Goal: Entertainment & Leisure: Consume media (video, audio)

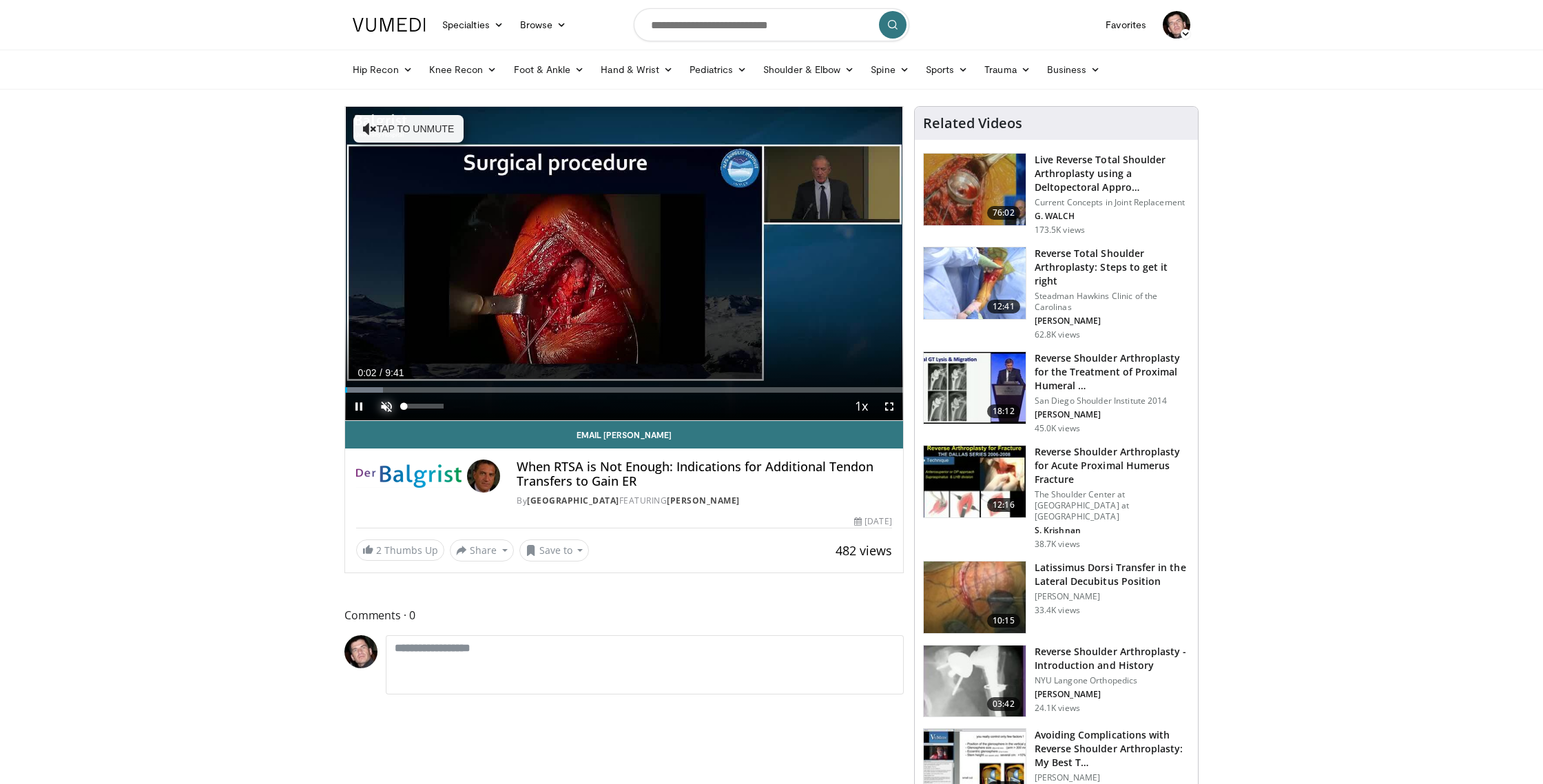
click at [385, 405] on span "Video Player" at bounding box center [386, 406] width 27 height 27
click at [890, 405] on span "Video Player" at bounding box center [890, 406] width 27 height 27
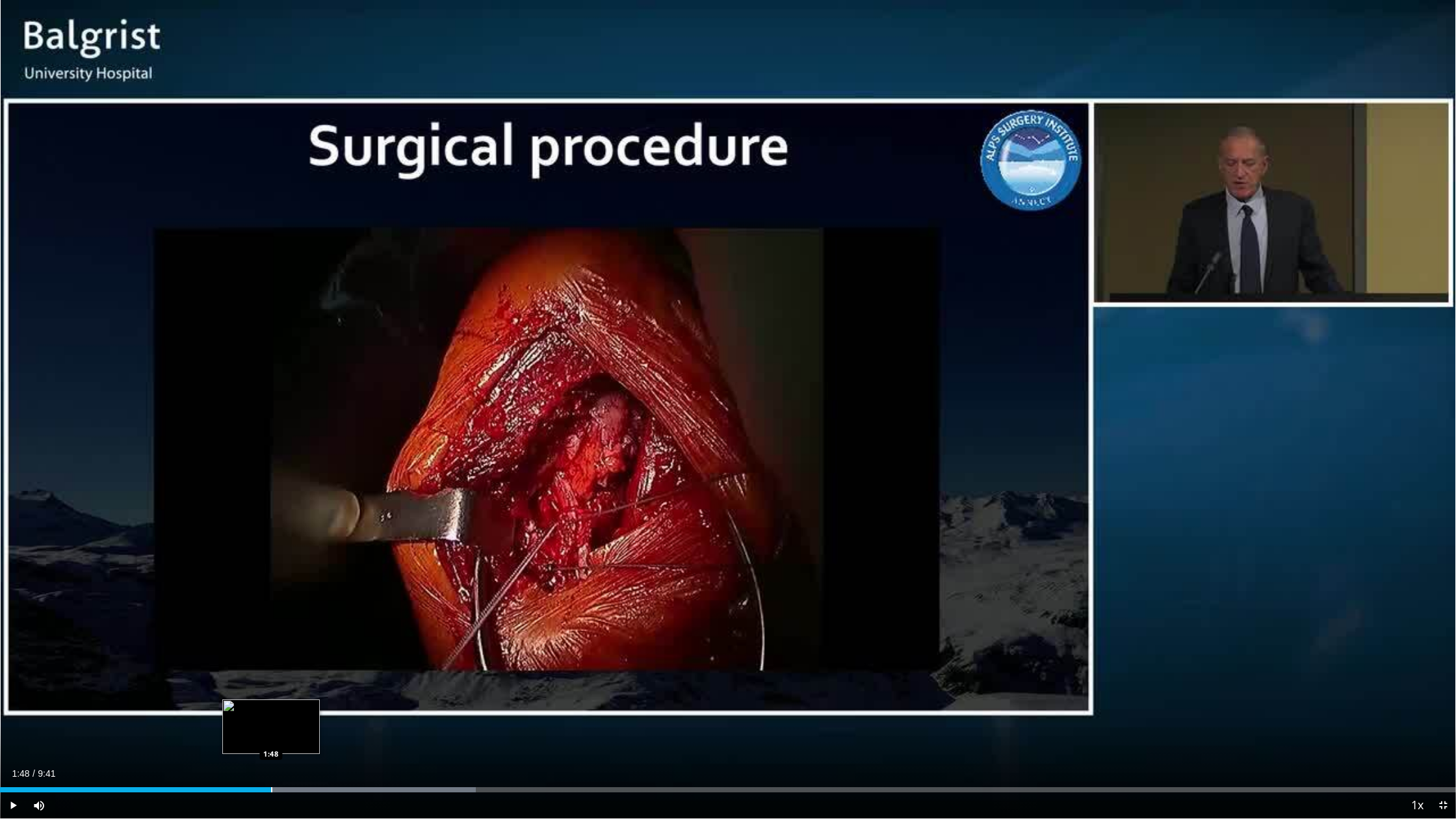
drag, startPoint x: 320, startPoint y: 787, endPoint x: 270, endPoint y: 787, distance: 50.0
click at [271, 740] on div "Progress Bar" at bounding box center [272, 790] width 2 height 5
drag, startPoint x: 277, startPoint y: 791, endPoint x: 204, endPoint y: 784, distance: 73.3
click at [204, 740] on div "Loaded : 18.75% 1:21 1:21" at bounding box center [728, 786] width 1456 height 12
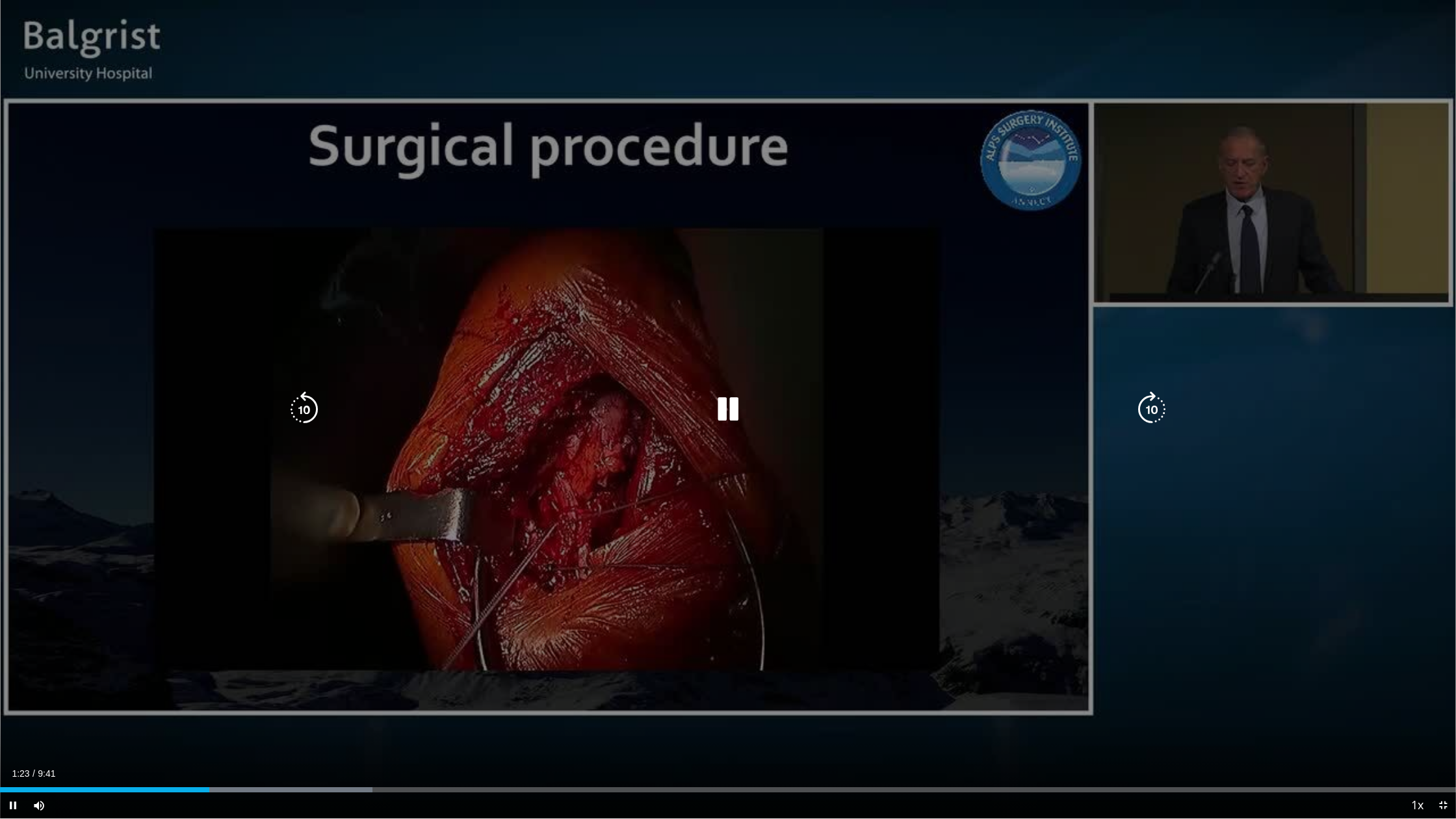
click at [735, 412] on icon "Video Player" at bounding box center [728, 410] width 36 height 36
click at [723, 409] on icon "Video Player" at bounding box center [728, 410] width 36 height 36
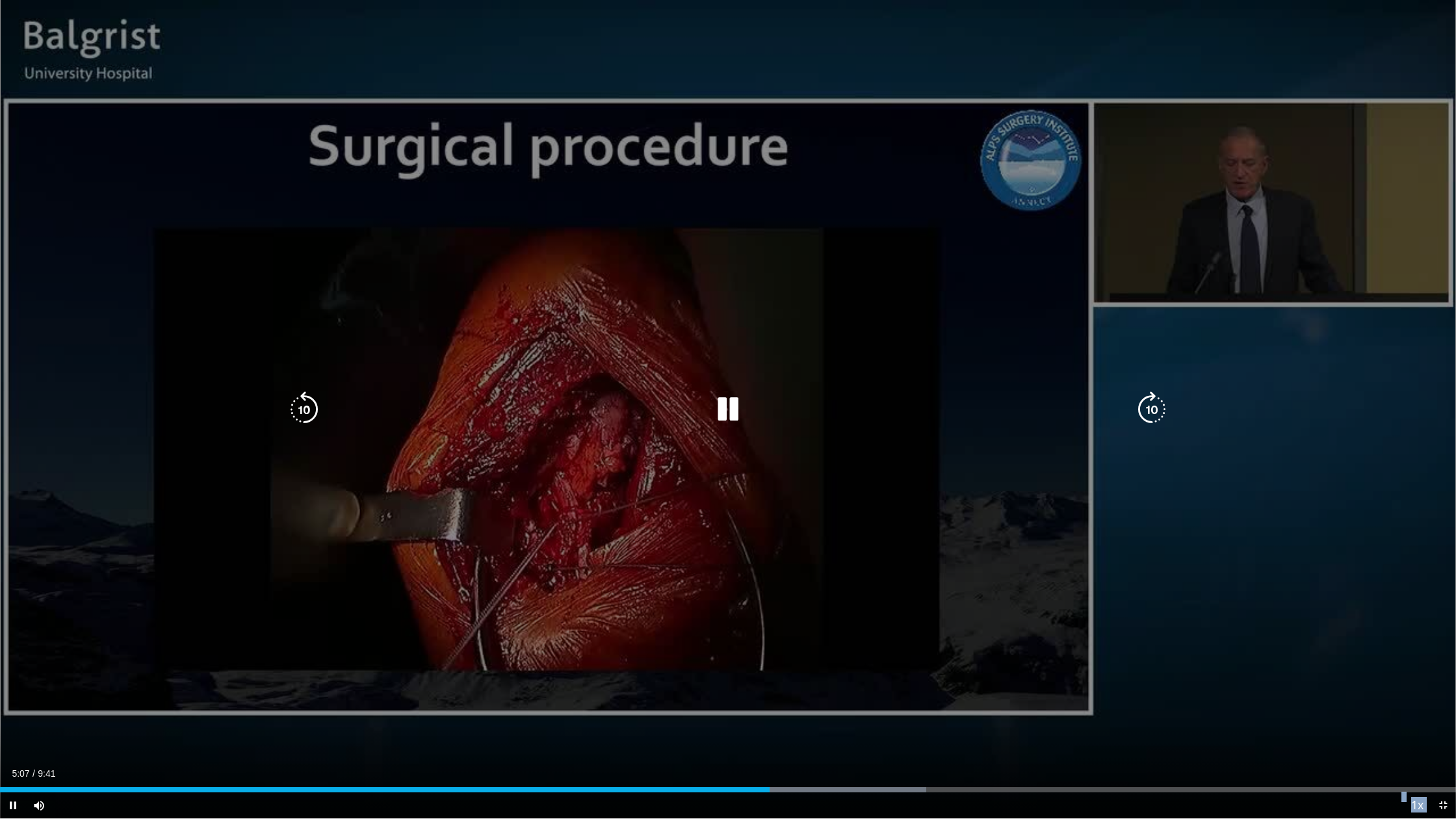
drag, startPoint x: 758, startPoint y: 793, endPoint x: 540, endPoint y: 784, distance: 218.2
click at [540, 740] on div "Current Time 5:07 / Duration 9:41 Pause Skip Backward Skip Forward Mute Loaded …" at bounding box center [728, 806] width 1456 height 26
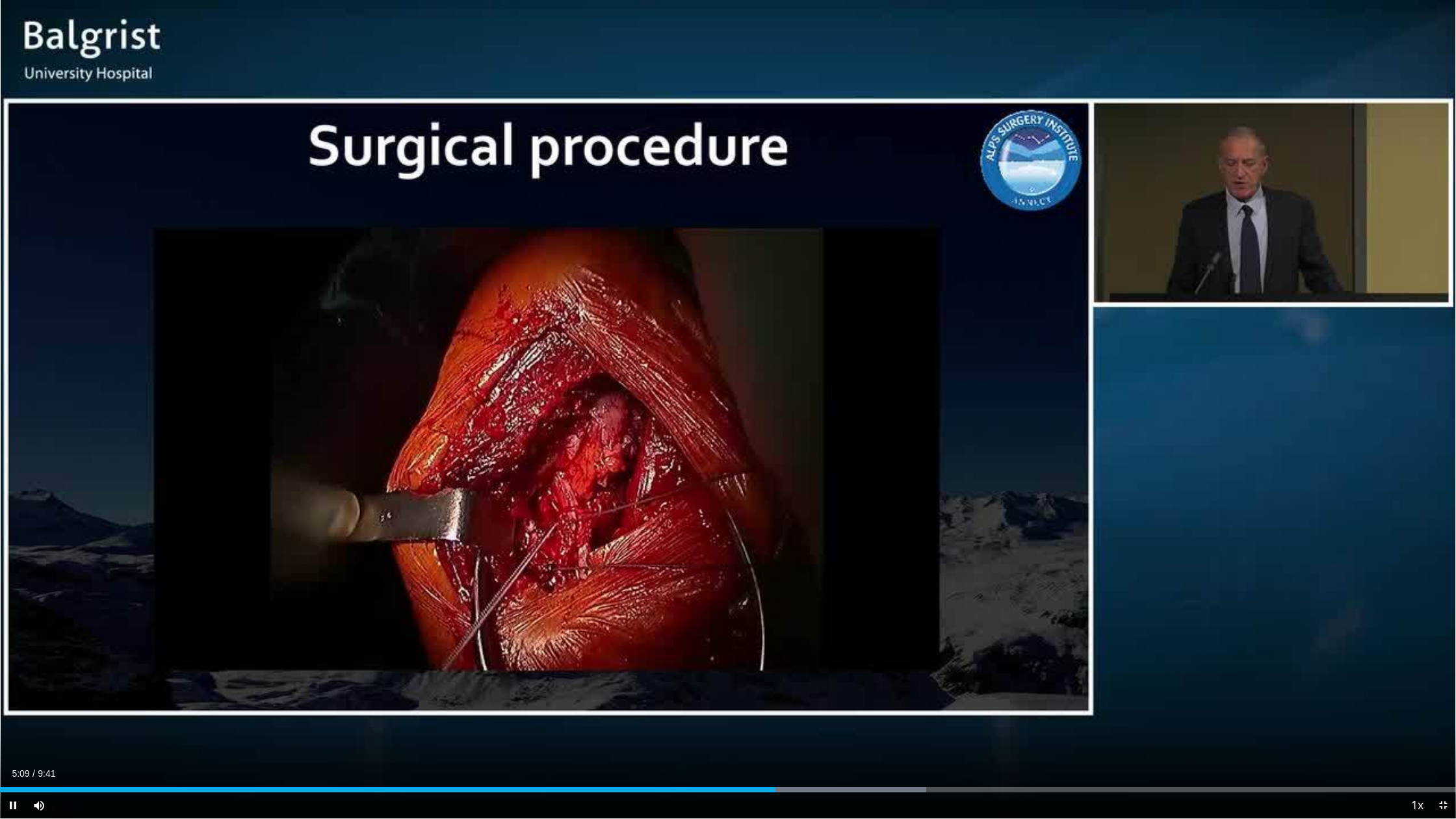
click at [579, 740] on div "Current Time 5:09 / Duration 9:41 Pause Skip Backward Skip Forward Mute Loaded …" at bounding box center [728, 806] width 1456 height 26
click at [586, 740] on div "Loaded : 64.80% 5:11 3:53" at bounding box center [728, 786] width 1456 height 12
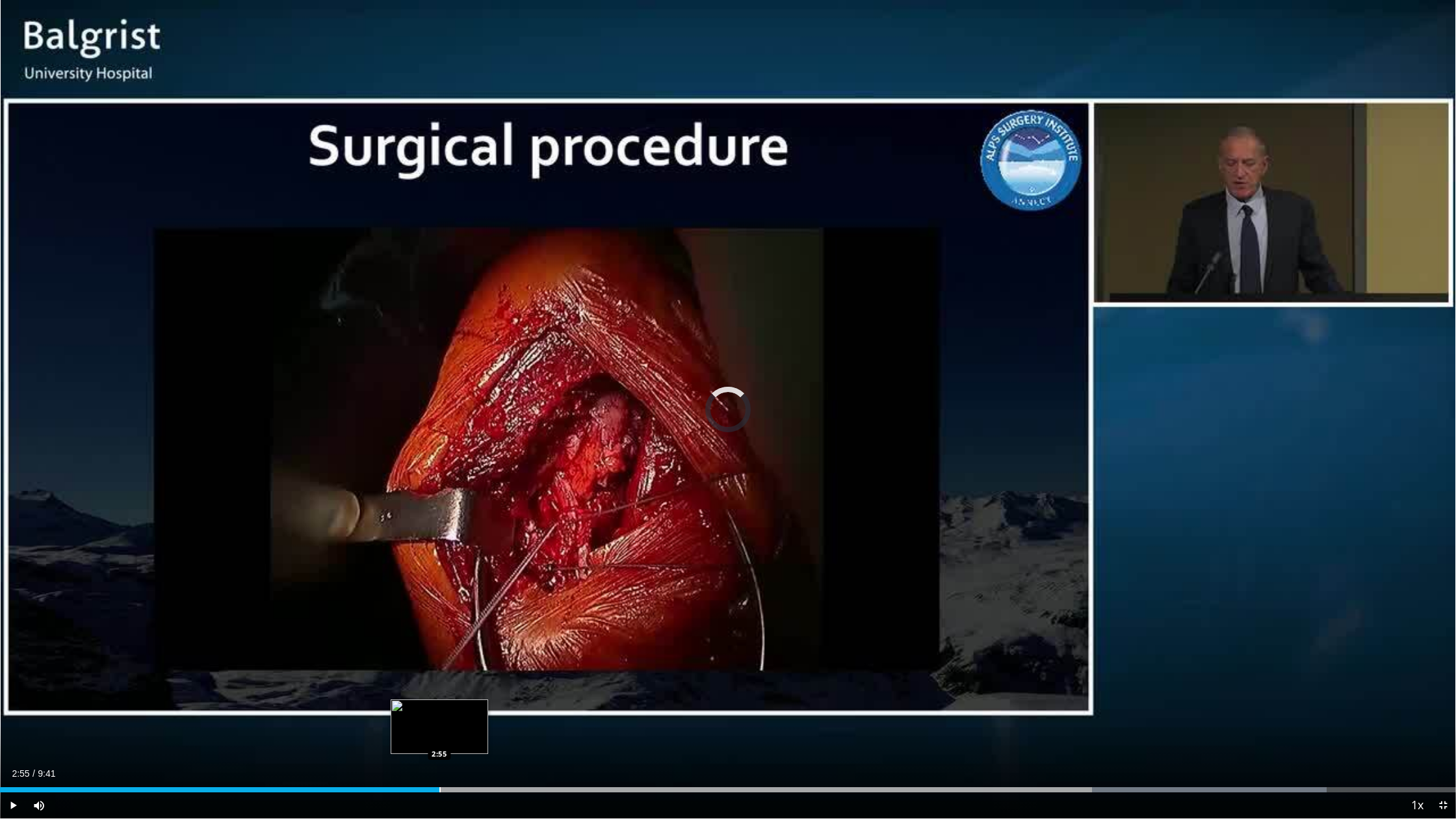
click at [440, 740] on div "Progress Bar" at bounding box center [440, 790] width 2 height 5
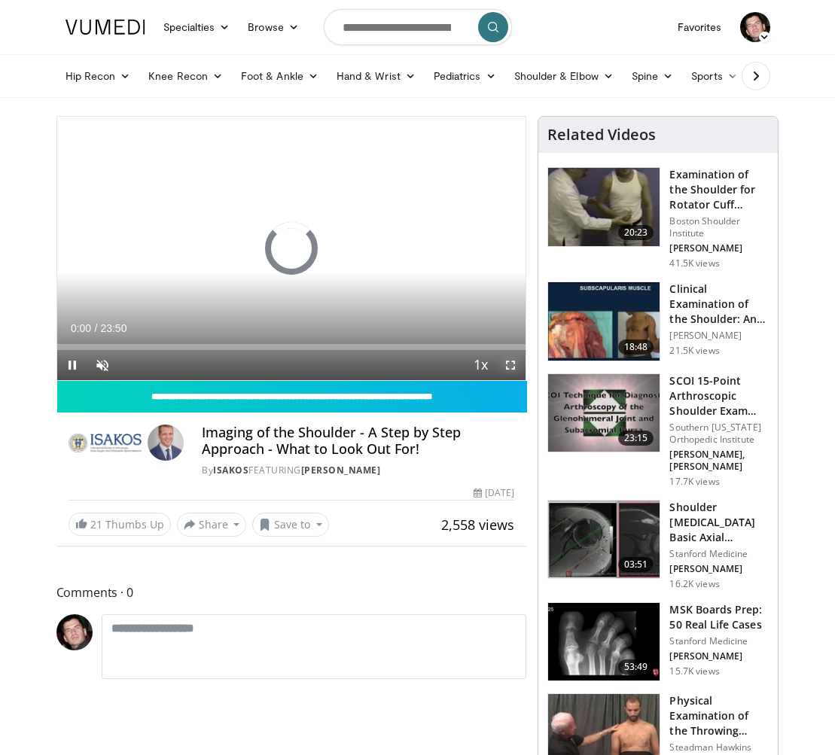
click at [513, 364] on span "Video Player" at bounding box center [510, 365] width 30 height 30
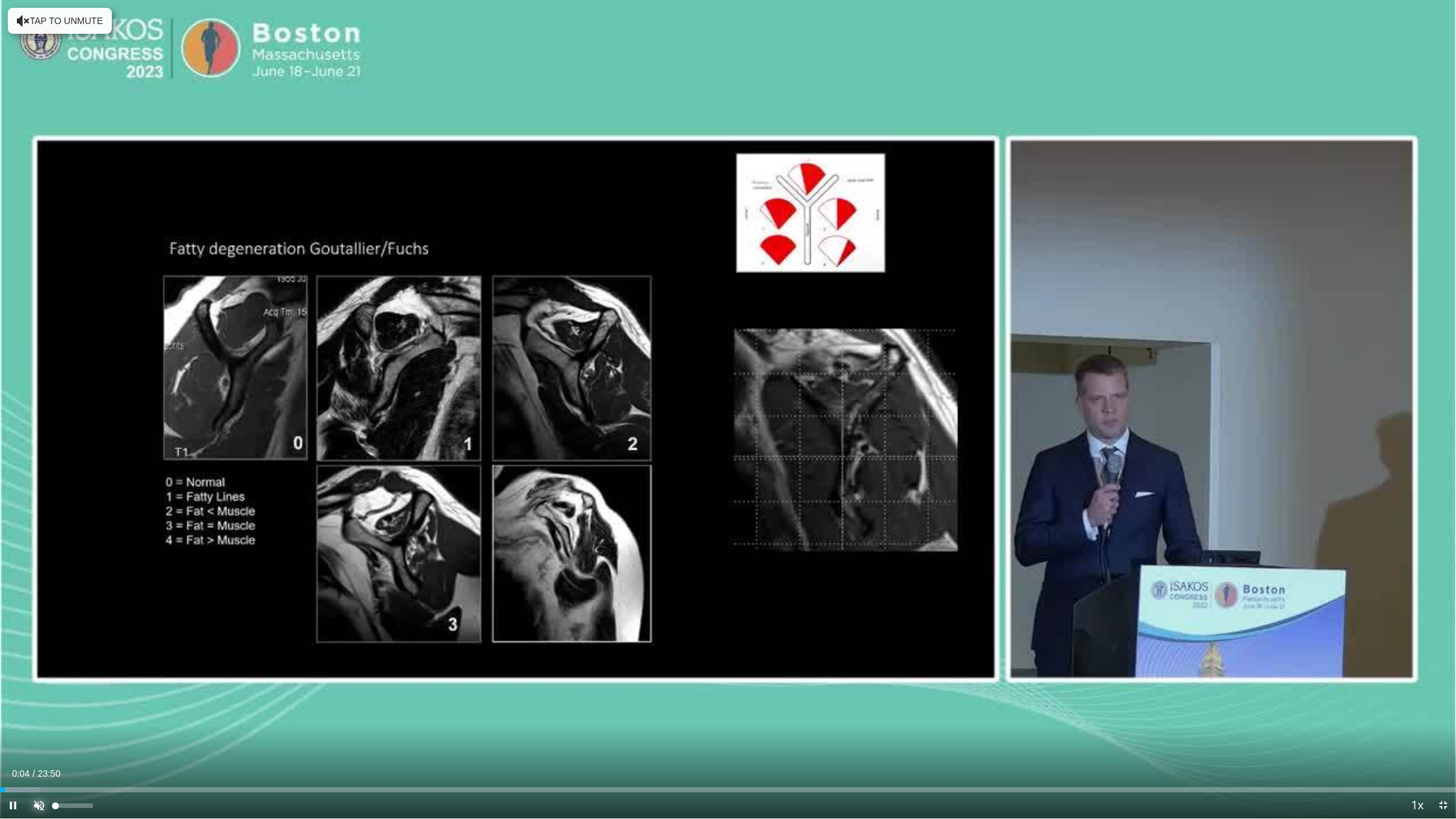
click at [41, 651] on span "Video Player" at bounding box center [39, 806] width 26 height 26
